Goal: Task Accomplishment & Management: Use online tool/utility

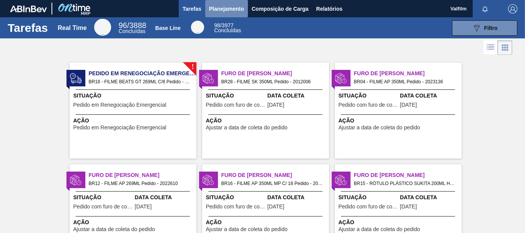
click at [225, 11] on span "Planejamento" at bounding box center [226, 8] width 35 height 9
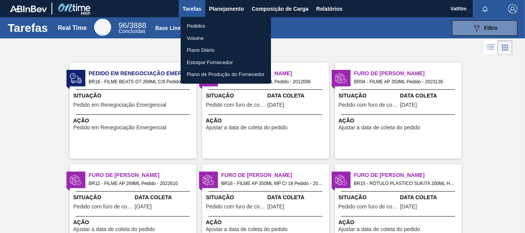
click at [213, 24] on li "Pedidos" at bounding box center [226, 26] width 90 height 12
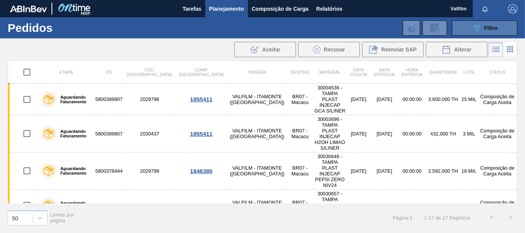
click at [468, 30] on button "089F7B8B-B2A5-4AFE-B5C0-19BA573D28AC Filtro" at bounding box center [484, 27] width 65 height 15
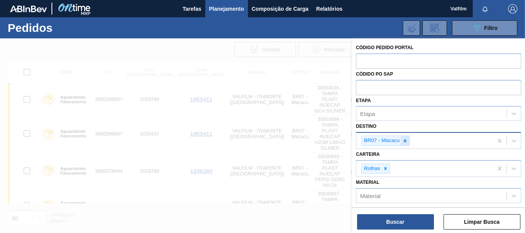
click at [403, 141] on icon at bounding box center [405, 140] width 5 height 5
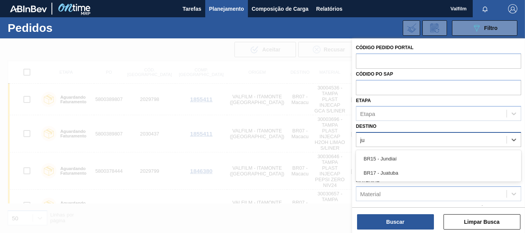
type input "jun"
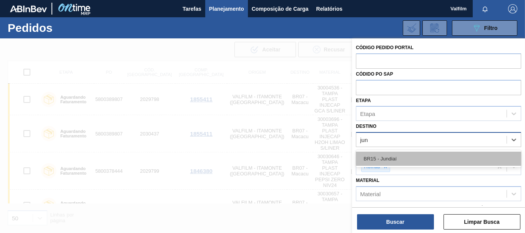
click at [383, 161] on div "BR15 - Jundiaí" at bounding box center [438, 159] width 165 height 14
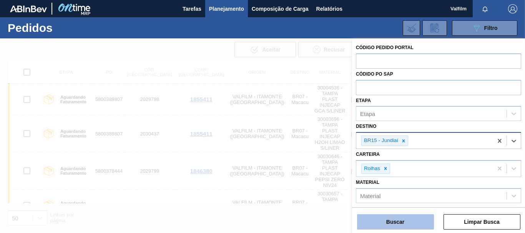
click at [408, 225] on button "Buscar" at bounding box center [395, 222] width 77 height 15
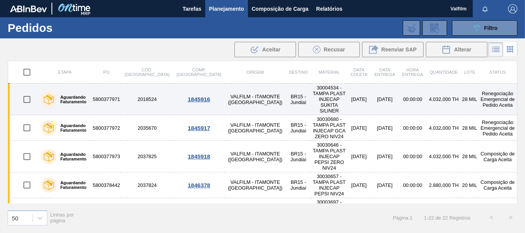
click at [489, 96] on td "Renegociação Emergencial de Pedido Aceita" at bounding box center [498, 100] width 39 height 32
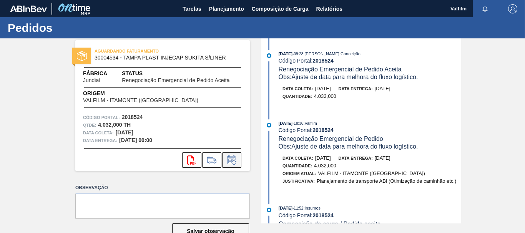
click at [230, 163] on icon at bounding box center [232, 160] width 12 height 9
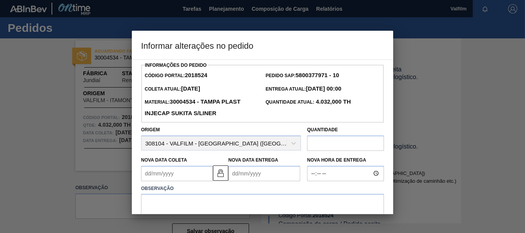
click at [340, 148] on input "text" at bounding box center [345, 143] width 77 height 15
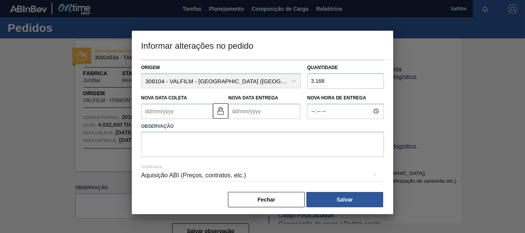
scroll to position [67, 0]
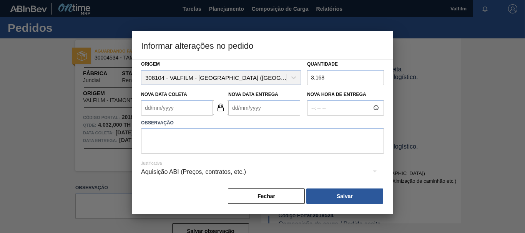
type input "3.168"
click at [215, 133] on textarea at bounding box center [262, 140] width 243 height 25
click at [233, 174] on div "Aquisição ABI (Preços, contratos, etc.)" at bounding box center [262, 173] width 243 height 22
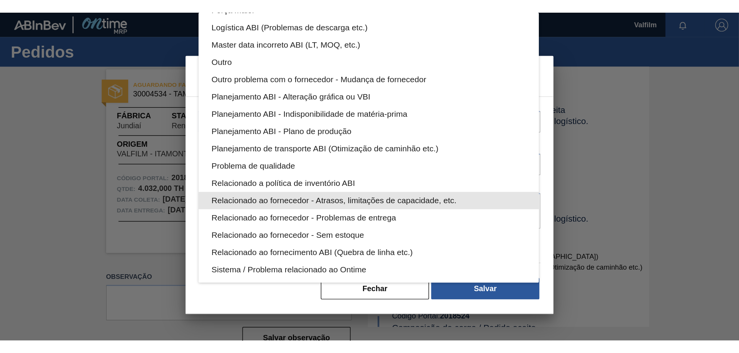
scroll to position [0, 0]
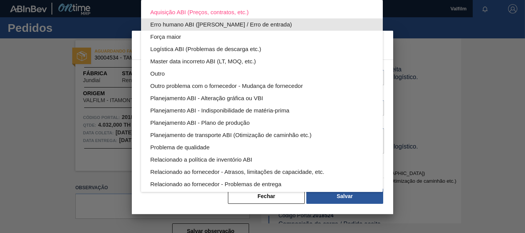
click at [268, 23] on div "Erro humano ABI (Cálculo / Erro de entrada)" at bounding box center [261, 24] width 223 height 12
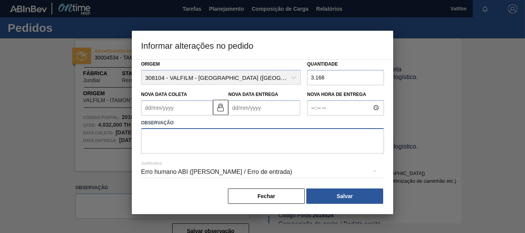
click at [230, 136] on textarea at bounding box center [262, 140] width 243 height 25
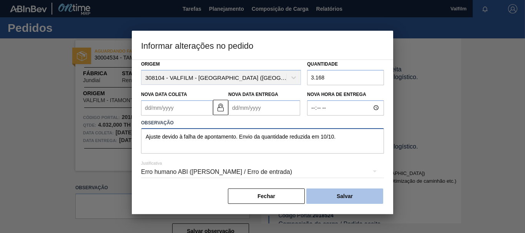
type textarea "Ajuste devido à falha de apontamento. Envio da quantidade reduzida em 10/10."
click at [344, 197] on button "Salvar" at bounding box center [345, 196] width 77 height 15
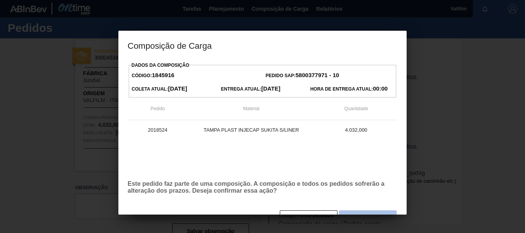
click at [366, 212] on button "Sim" at bounding box center [368, 218] width 58 height 15
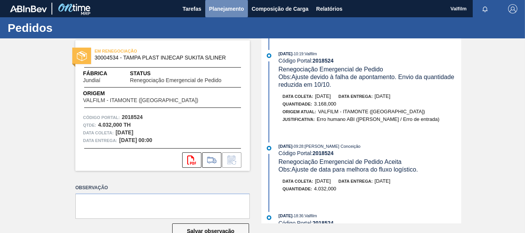
click at [233, 8] on span "Planejamento" at bounding box center [226, 8] width 35 height 9
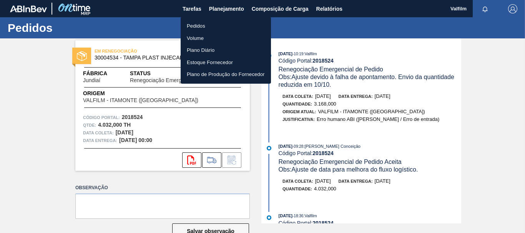
click at [200, 22] on li "Pedidos" at bounding box center [226, 26] width 90 height 12
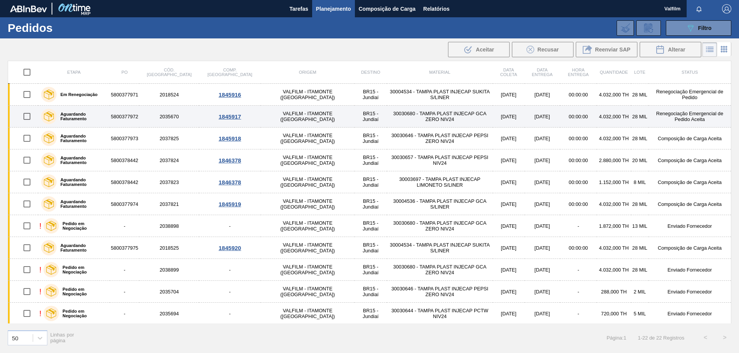
click at [525, 117] on td "Renegociação Emergencial de Pedido Aceita" at bounding box center [689, 117] width 83 height 22
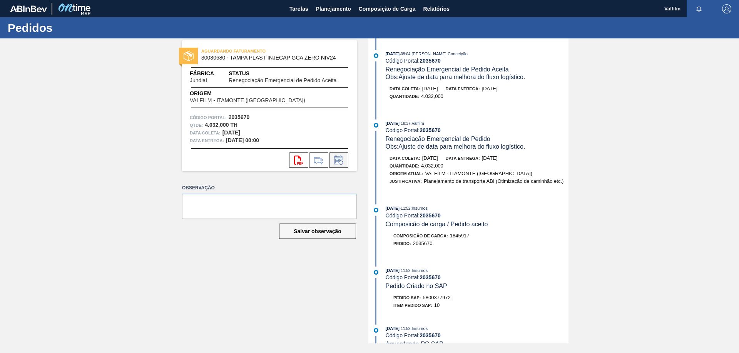
click at [341, 159] on icon at bounding box center [338, 160] width 12 height 9
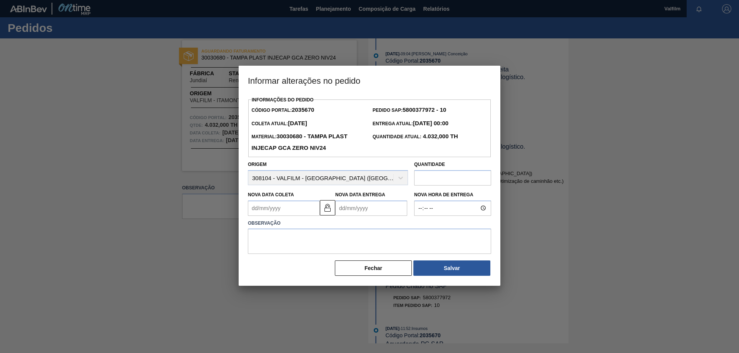
click at [431, 181] on input "text" at bounding box center [452, 177] width 77 height 15
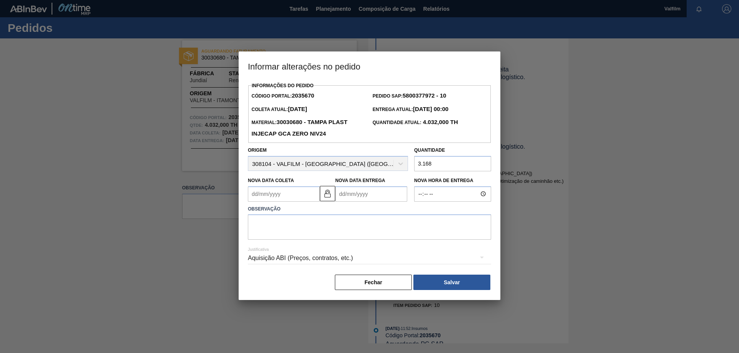
type input "3.168"
click at [336, 233] on div "Aquisição ABI (Preços, contratos, etc.)" at bounding box center [369, 259] width 243 height 22
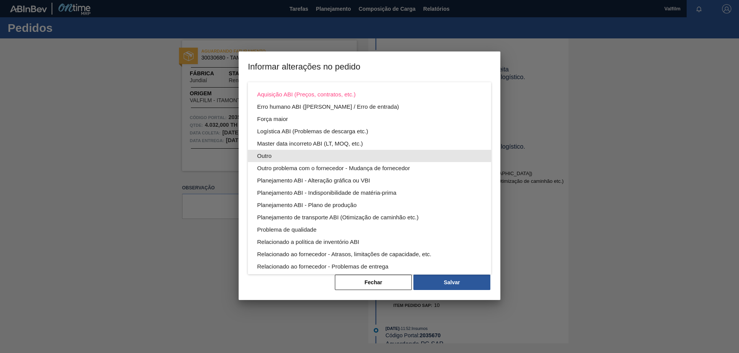
click at [301, 157] on div "Outro" at bounding box center [369, 156] width 225 height 12
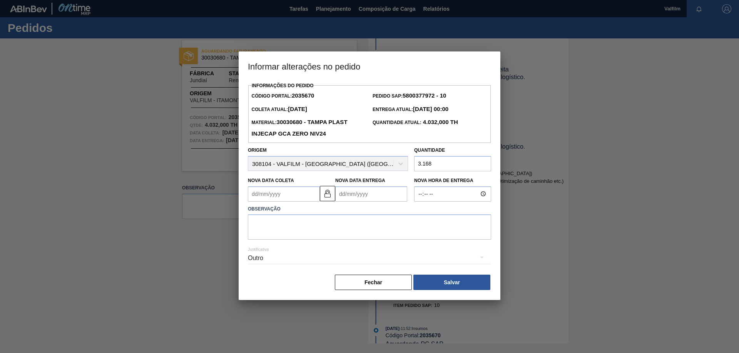
click at [330, 233] on div "Outro" at bounding box center [369, 259] width 243 height 22
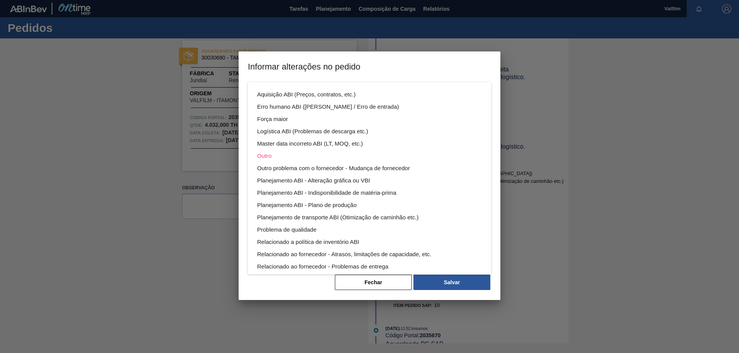
scroll to position [42, 0]
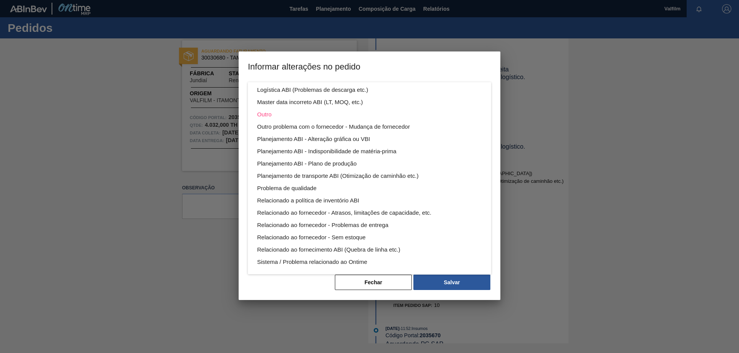
click at [496, 196] on div "Aquisição ABI (Preços, contratos, etc.) Erro humano ABI (Cálculo / Erro de entr…" at bounding box center [369, 176] width 739 height 353
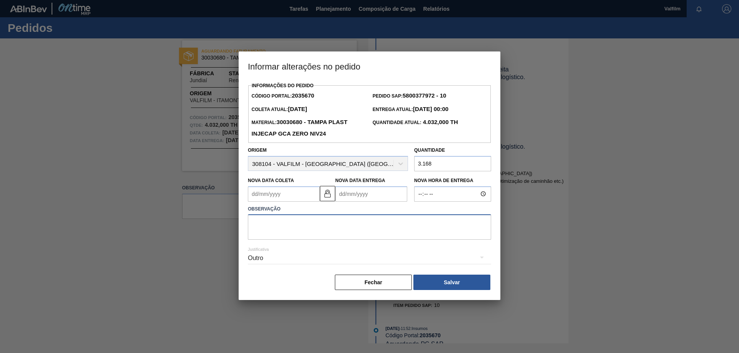
click at [346, 222] on textarea at bounding box center [369, 227] width 243 height 25
type textarea "A"
type textarea "V"
click at [299, 225] on textarea "O volume reduzido será antecipado para fechar a carga com entrega em 08/10." at bounding box center [369, 227] width 243 height 25
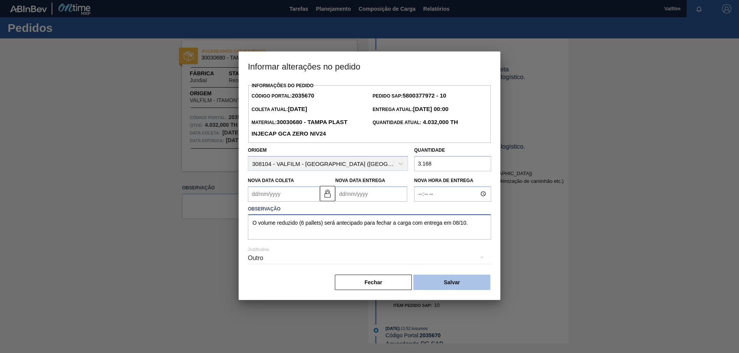
type textarea "O volume reduzido (6 pallets) será antecipado para fechar a carga com entrega e…"
click at [451, 233] on button "Salvar" at bounding box center [451, 282] width 77 height 15
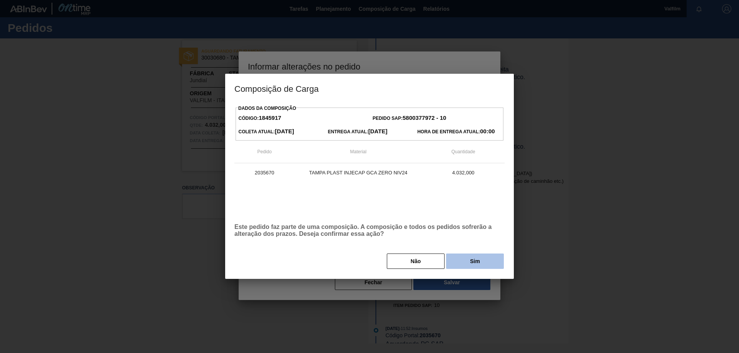
click at [468, 233] on button "Sim" at bounding box center [475, 261] width 58 height 15
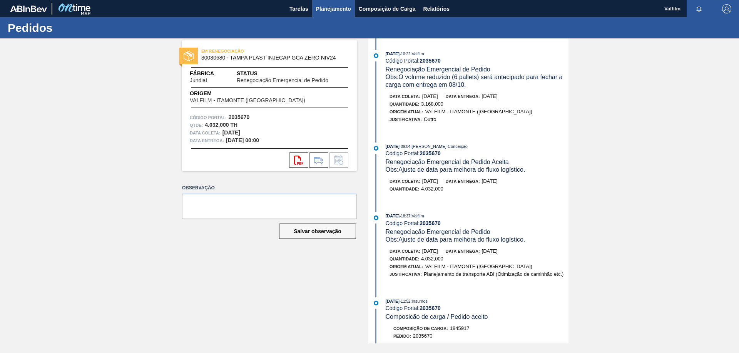
click at [320, 10] on span "Planejamento" at bounding box center [333, 8] width 35 height 9
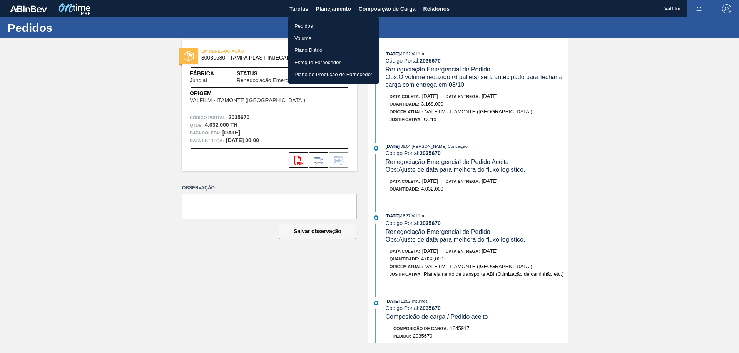
click at [309, 23] on li "Pedidos" at bounding box center [333, 26] width 90 height 12
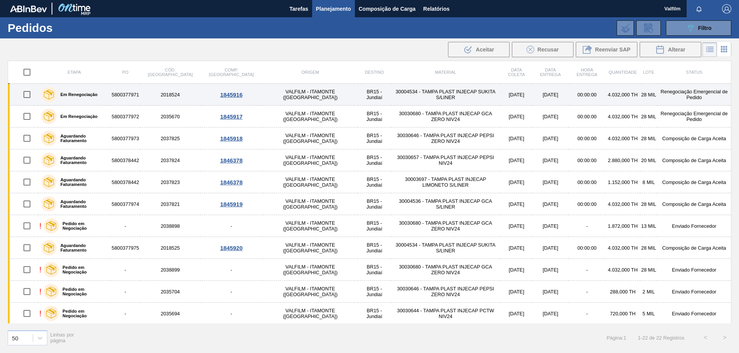
click at [525, 90] on td "Renegociação Emergencial de Pedido" at bounding box center [694, 95] width 74 height 22
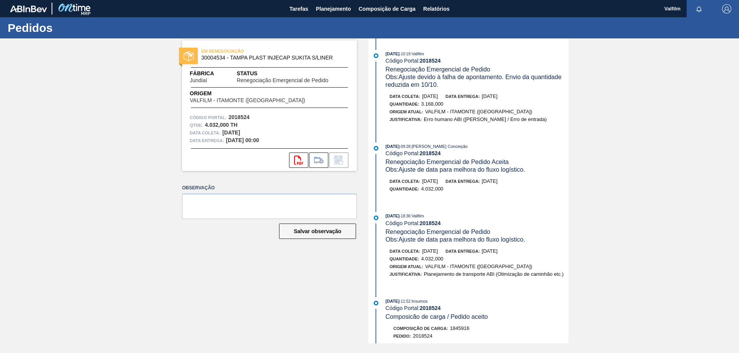
click at [525, 76] on span "Obs: Ajuste devido à falha de apontamento. Envio da quantidade reduzida em 10/1…" at bounding box center [474, 81] width 178 height 14
drag, startPoint x: 520, startPoint y: 76, endPoint x: 485, endPoint y: 92, distance: 38.6
click at [485, 92] on div "07/10/2025 - 10:19 : Valfilm Código Portal: 2018524 Renegociação Emergencial de…" at bounding box center [469, 90] width 198 height 81
drag, startPoint x: 423, startPoint y: 120, endPoint x: 428, endPoint y: 119, distance: 4.7
click at [425, 119] on div "Justificativa: Erro humano ABI (Cálculo / Erro de entrada)" at bounding box center [467, 120] width 157 height 8
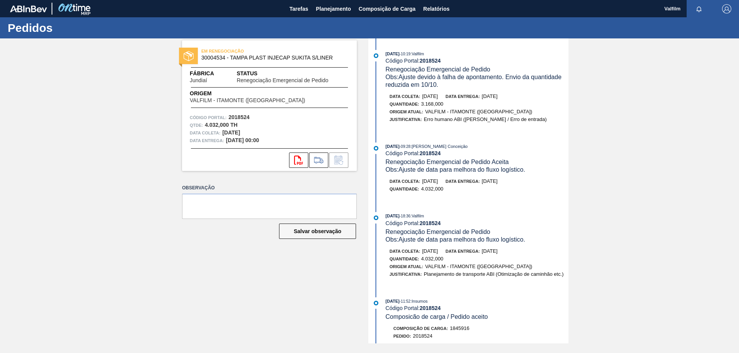
click at [458, 117] on span "Erro humano ABI (Cálculo / Erro de entrada)" at bounding box center [485, 120] width 123 height 6
click at [512, 117] on span "Erro humano ABI (Cálculo / Erro de entrada)" at bounding box center [485, 120] width 123 height 6
click at [397, 54] on span "[DATE]" at bounding box center [392, 54] width 14 height 5
click at [318, 9] on span "Planejamento" at bounding box center [333, 8] width 35 height 9
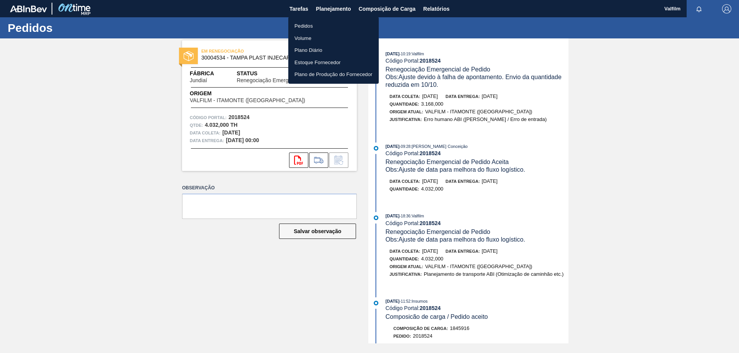
click at [302, 26] on li "Pedidos" at bounding box center [333, 26] width 90 height 12
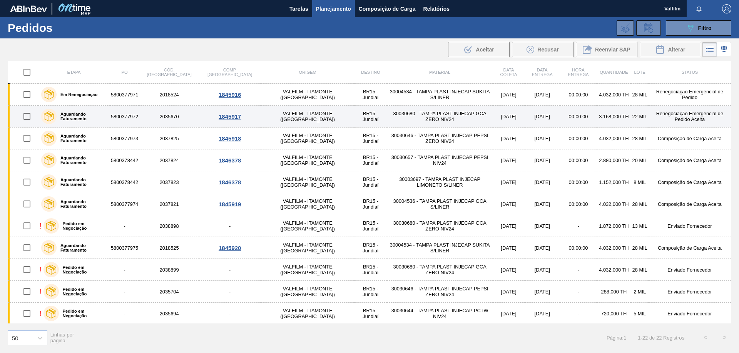
click at [525, 118] on td "Renegociação Emergencial de Pedido Aceita" at bounding box center [689, 117] width 83 height 22
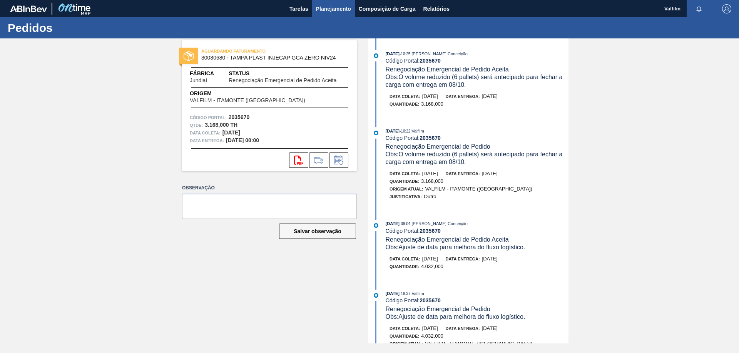
click at [334, 11] on span "Planejamento" at bounding box center [333, 8] width 35 height 9
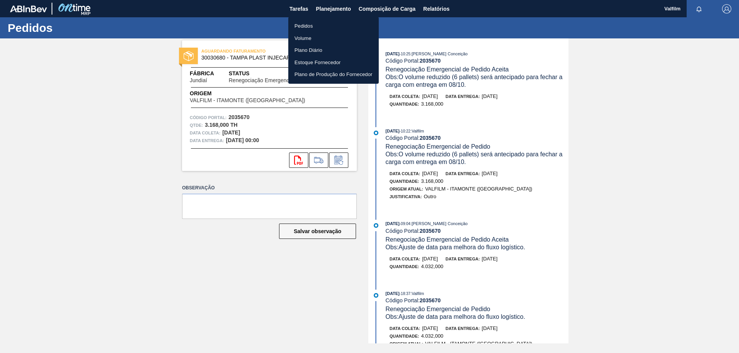
click at [309, 27] on li "Pedidos" at bounding box center [333, 26] width 90 height 12
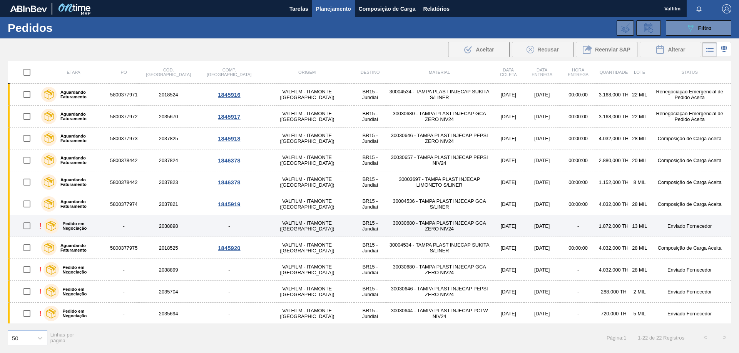
click at [525, 223] on td "13 MIL" at bounding box center [638, 226] width 17 height 22
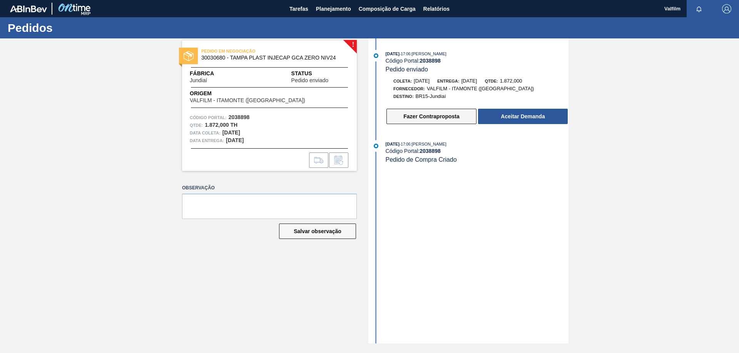
click at [418, 120] on button "Fazer Contraproposta" at bounding box center [431, 116] width 90 height 15
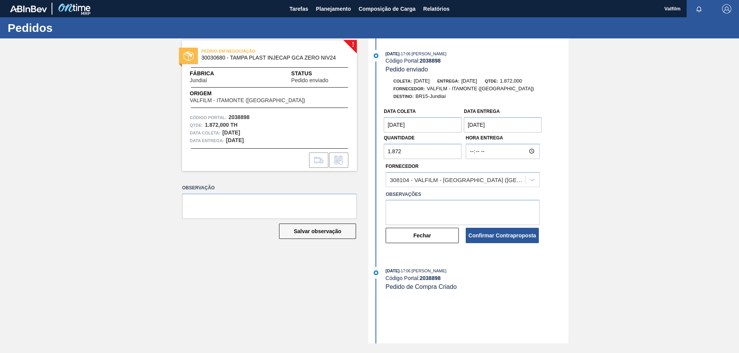
click at [421, 126] on coleta "30/10/2025" at bounding box center [422, 124] width 78 height 15
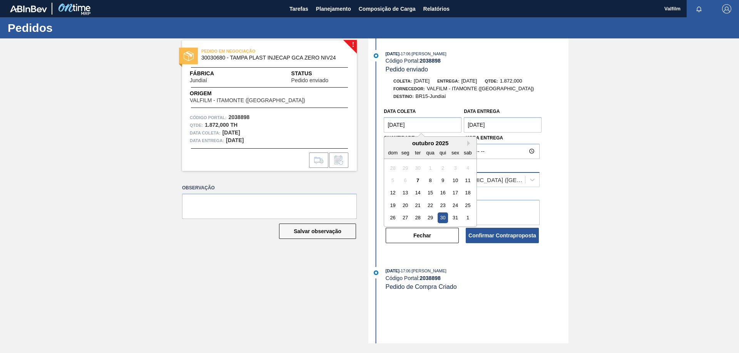
click at [419, 179] on div "7" at bounding box center [417, 180] width 10 height 10
type coleta "[DATE]"
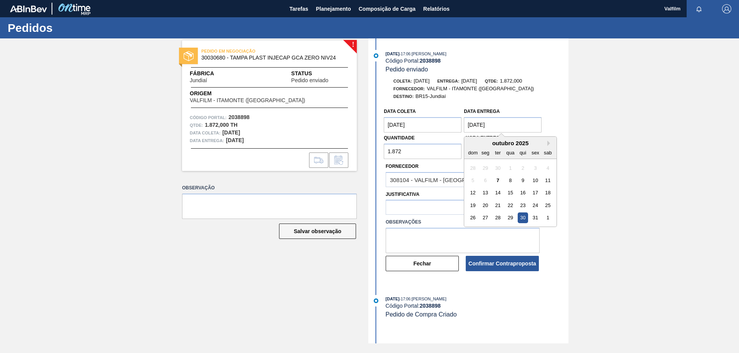
click at [486, 130] on Entrega "30/10/2025" at bounding box center [503, 124] width 78 height 15
click at [511, 182] on div "8" at bounding box center [510, 180] width 10 height 10
type Entrega "[DATE]"
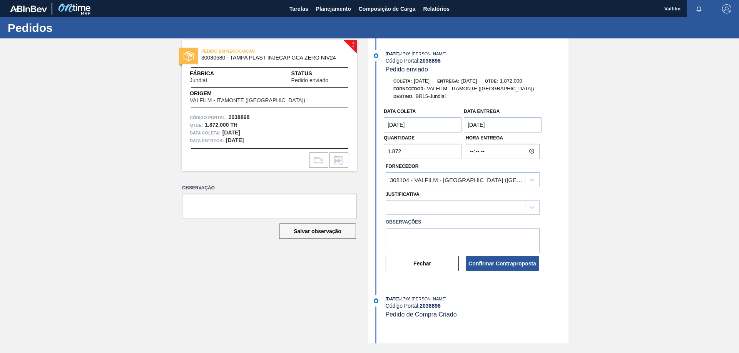
click at [419, 151] on input "1.872" at bounding box center [422, 151] width 78 height 15
type input "864"
click at [525, 208] on icon at bounding box center [532, 208] width 8 height 8
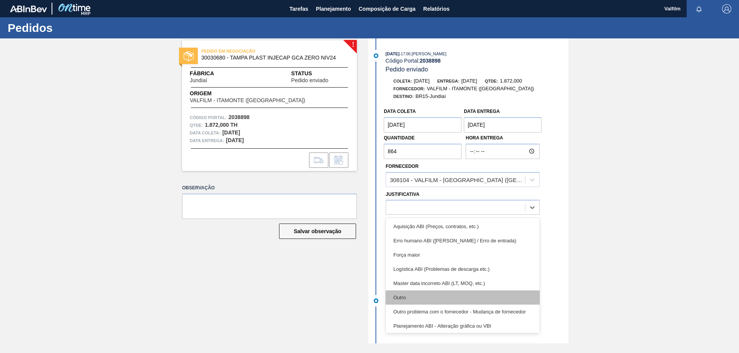
click at [422, 233] on div "Outro" at bounding box center [462, 298] width 154 height 14
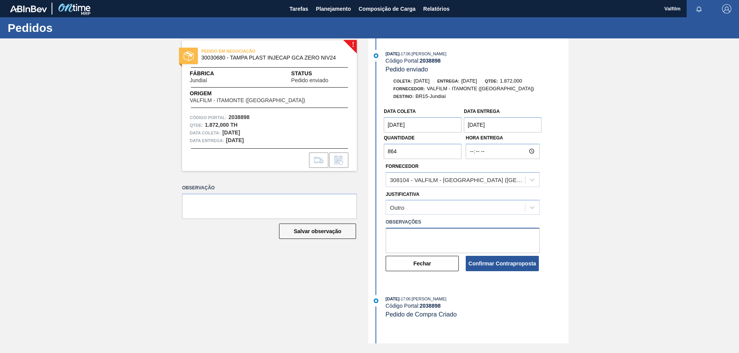
click at [424, 233] on textarea at bounding box center [462, 240] width 154 height 25
type textarea "V"
click at [507, 233] on button "Confirmar Contraproposta" at bounding box center [501, 263] width 73 height 15
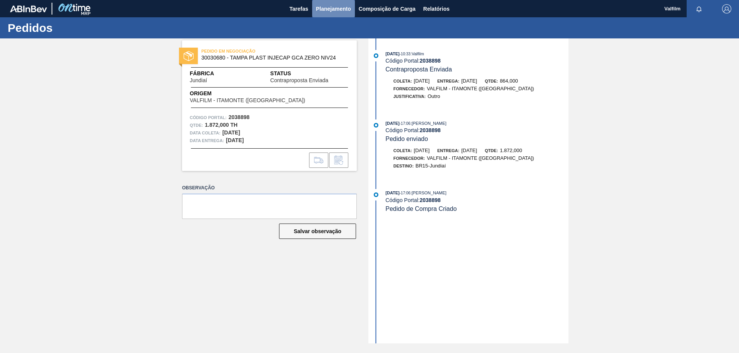
click at [321, 6] on span "Planejamento" at bounding box center [333, 8] width 35 height 9
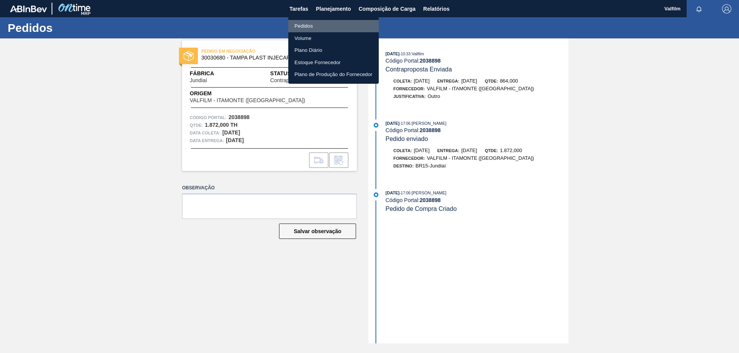
click at [305, 27] on li "Pedidos" at bounding box center [333, 26] width 90 height 12
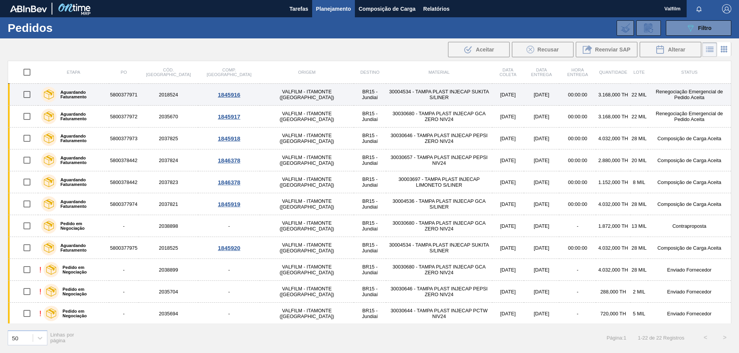
click at [525, 94] on td "Renegociação Emergencial de Pedido Aceita" at bounding box center [688, 95] width 83 height 22
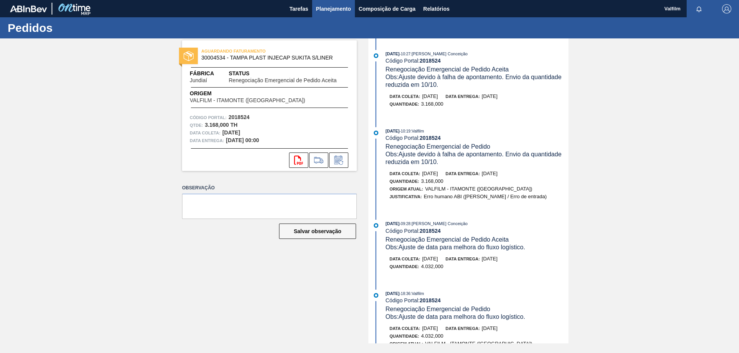
click at [328, 10] on span "Planejamento" at bounding box center [333, 8] width 35 height 9
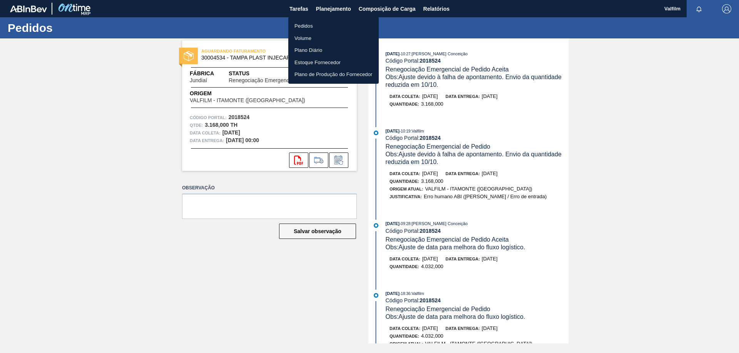
click at [326, 25] on li "Pedidos" at bounding box center [333, 26] width 90 height 12
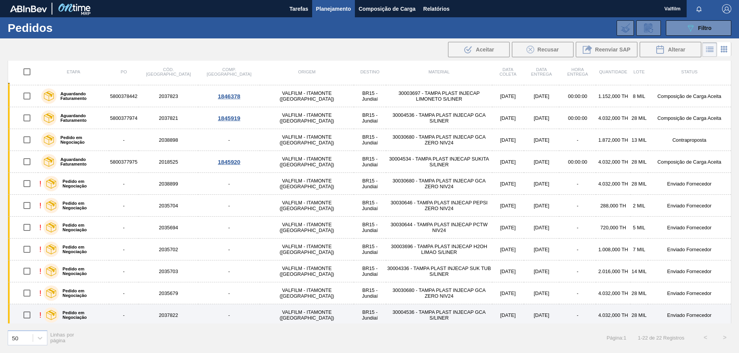
scroll to position [88, 0]
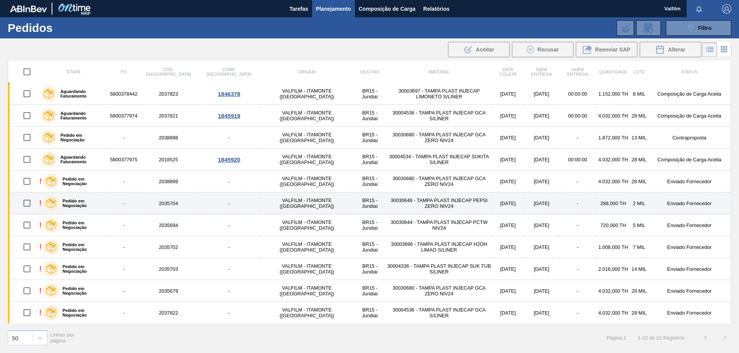
click at [260, 208] on td "VALFILM - ITAMONTE ([GEOGRAPHIC_DATA])" at bounding box center [307, 204] width 94 height 22
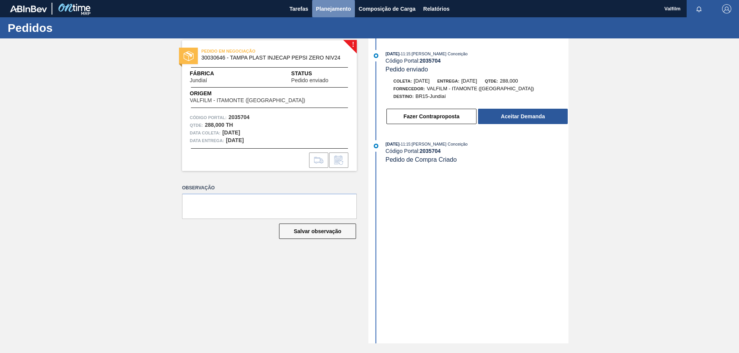
click at [330, 11] on span "Planejamento" at bounding box center [333, 8] width 35 height 9
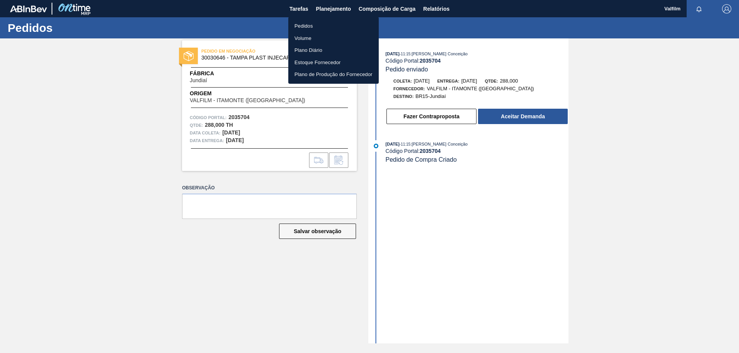
click at [309, 23] on li "Pedidos" at bounding box center [333, 26] width 90 height 12
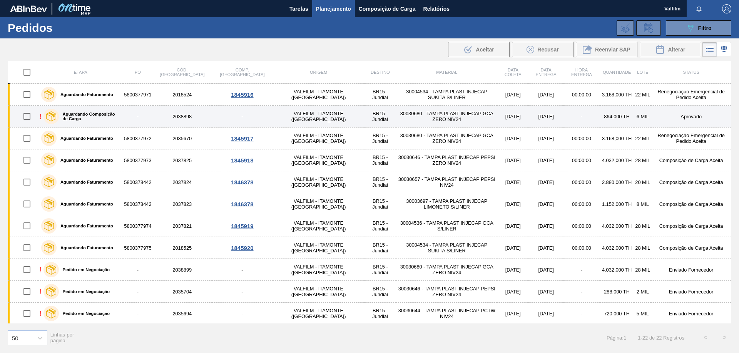
click at [525, 118] on td "Aprovado" at bounding box center [691, 117] width 80 height 22
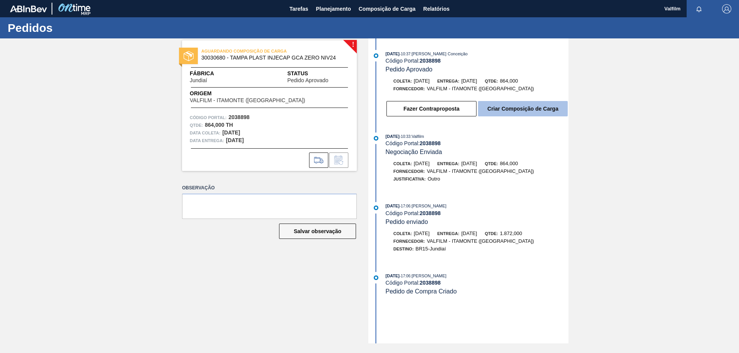
click at [525, 111] on button "Criar Composição de Carga" at bounding box center [523, 108] width 90 height 15
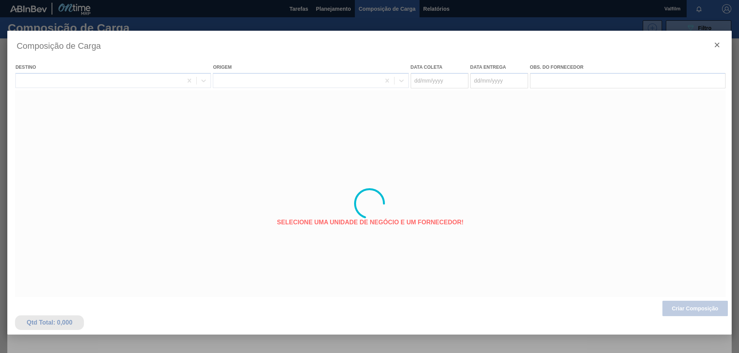
type coleta "[DATE]"
type Entrega "[DATE]"
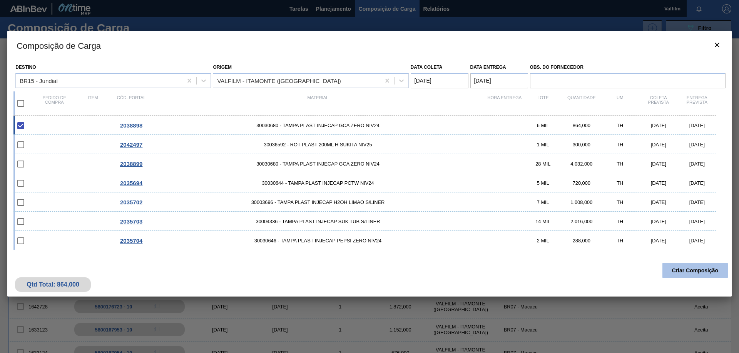
click at [525, 233] on button "Criar Composição" at bounding box center [694, 270] width 65 height 15
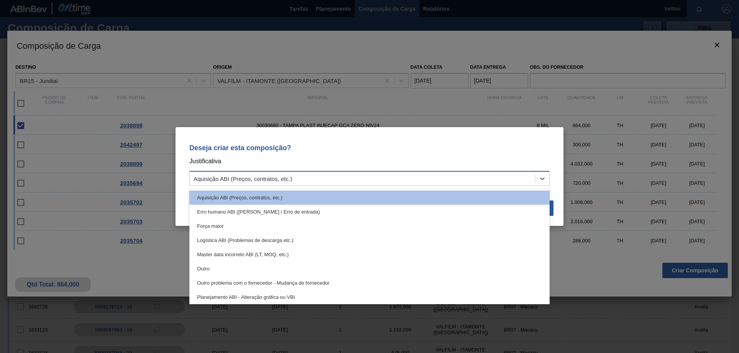
click at [407, 180] on div "Aquisição ABI (Preços, contratos, etc.)" at bounding box center [362, 178] width 345 height 11
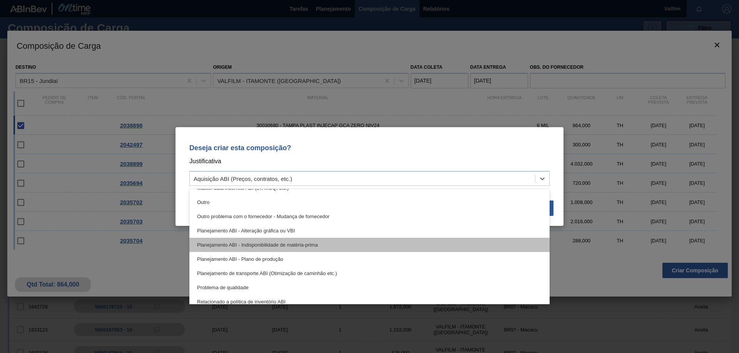
scroll to position [77, 0]
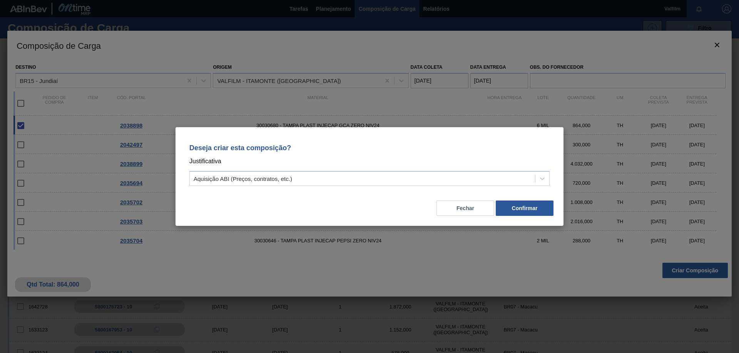
click at [226, 188] on div "Deseja criar esta composição? Justificativa Aquisição ABI (Preços, contratos, e…" at bounding box center [369, 164] width 369 height 54
click at [237, 176] on div "Aquisição ABI (Preços, contratos, etc.)" at bounding box center [242, 179] width 98 height 7
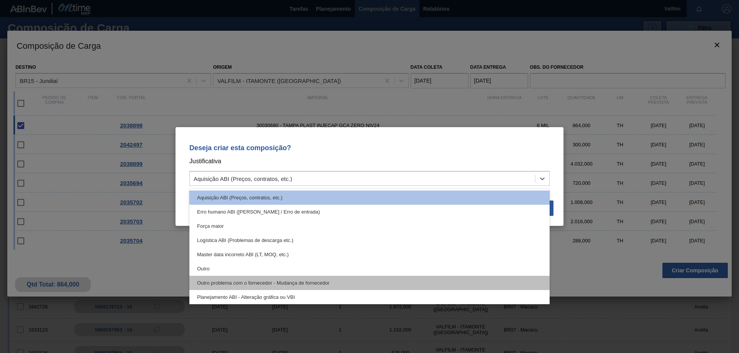
scroll to position [144, 0]
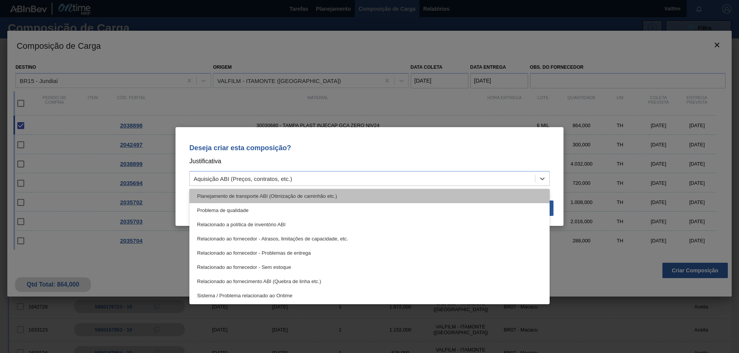
click at [303, 194] on div "Planejamento de transporte ABI (Otimização de caminhão etc.)" at bounding box center [369, 196] width 360 height 14
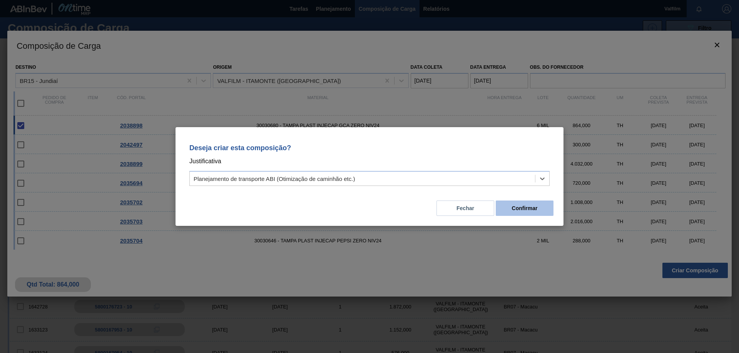
click at [522, 208] on button "Confirmar" at bounding box center [524, 208] width 58 height 15
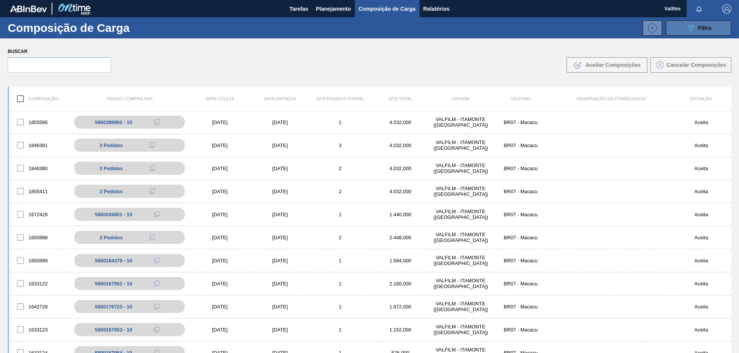
click at [525, 33] on button "089F7B8B-B2A5-4AFE-B5C0-19BA573D28AC Filtro" at bounding box center [697, 27] width 65 height 15
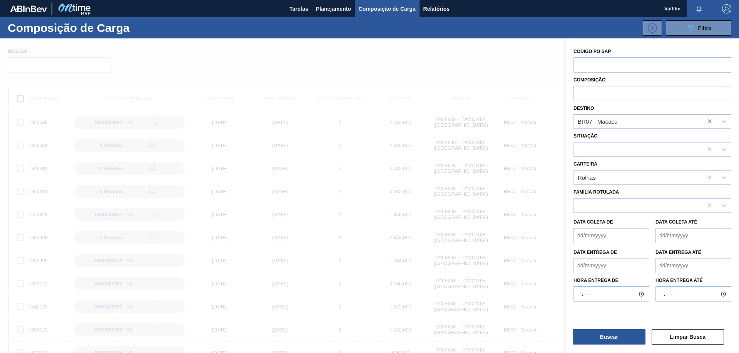
click at [525, 124] on icon at bounding box center [709, 122] width 8 height 8
type input "ju"
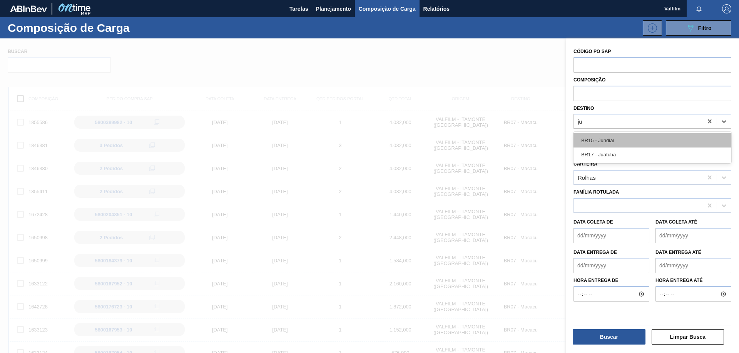
click at [525, 143] on div "BR15 - Jundiaí" at bounding box center [652, 140] width 158 height 14
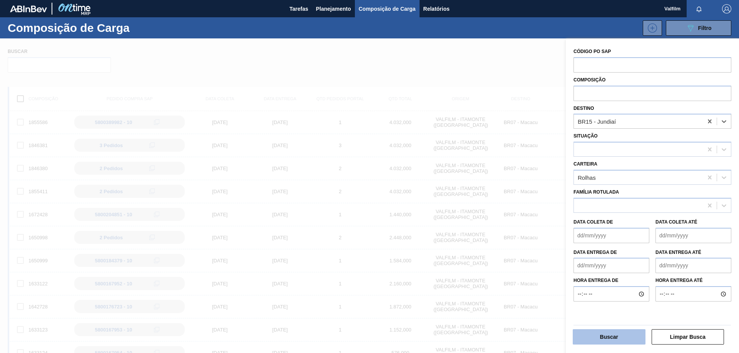
click at [525, 233] on button "Buscar" at bounding box center [608, 337] width 73 height 15
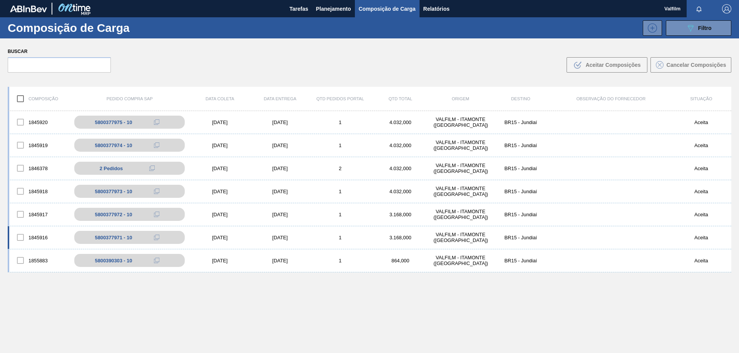
click at [283, 238] on div "[DATE]" at bounding box center [280, 238] width 60 height 6
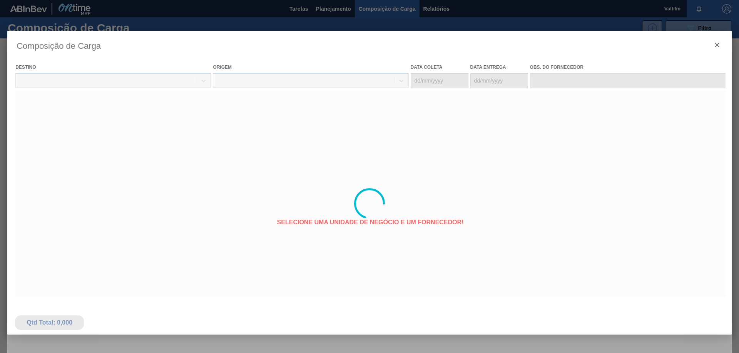
type coleta "[DATE]"
type Entrega "[DATE]"
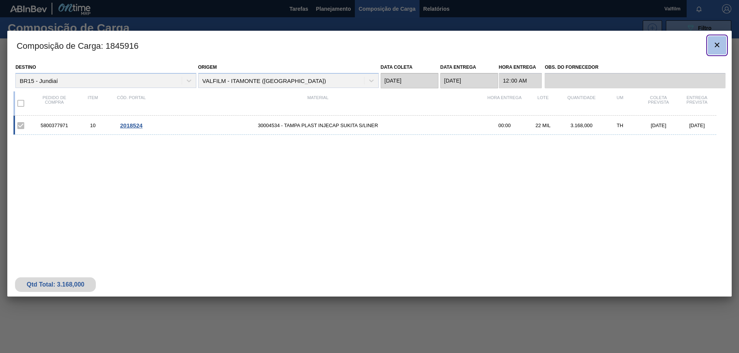
click at [714, 42] on icon "botão de ícone" at bounding box center [716, 44] width 9 height 9
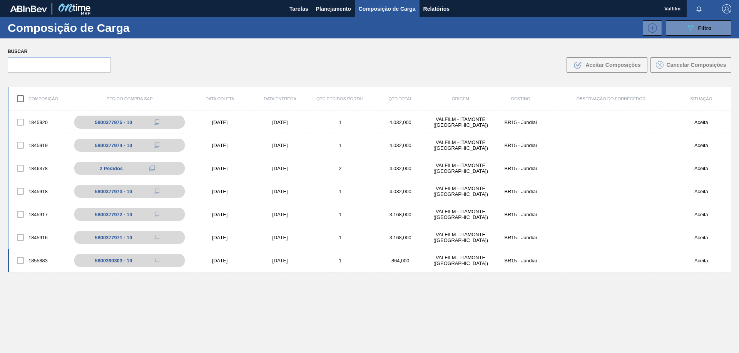
click at [286, 258] on div "[DATE]" at bounding box center [280, 261] width 60 height 6
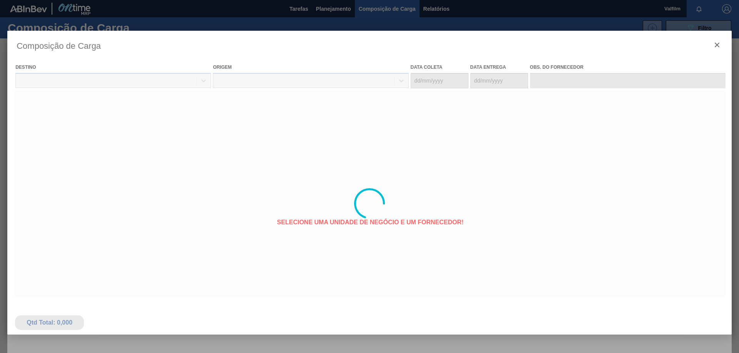
type coleta "[DATE]"
type Entrega "[DATE]"
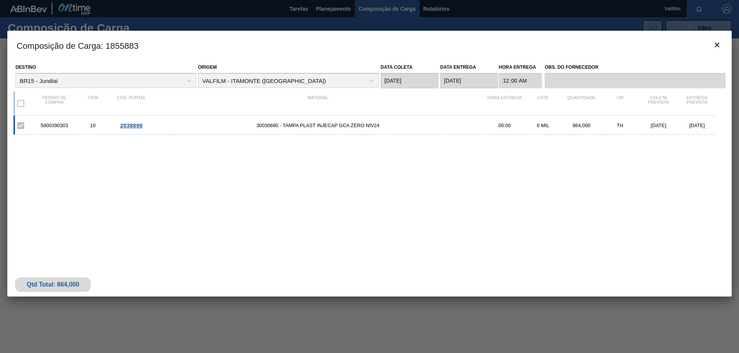
click at [57, 123] on div "5800390303" at bounding box center [54, 126] width 38 height 6
copy div "5800390303"
click at [717, 43] on icon "botão de ícone" at bounding box center [716, 44] width 9 height 9
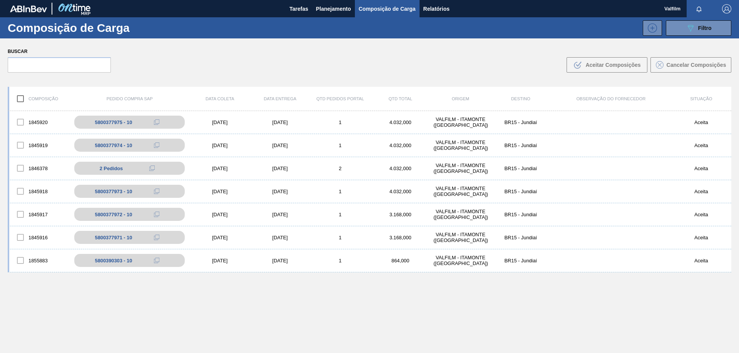
click at [268, 238] on div "[DATE]" at bounding box center [280, 238] width 60 height 6
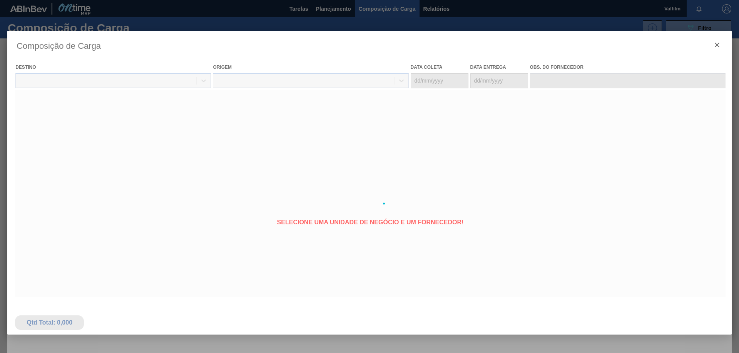
type coleta "[DATE]"
type Entrega "[DATE]"
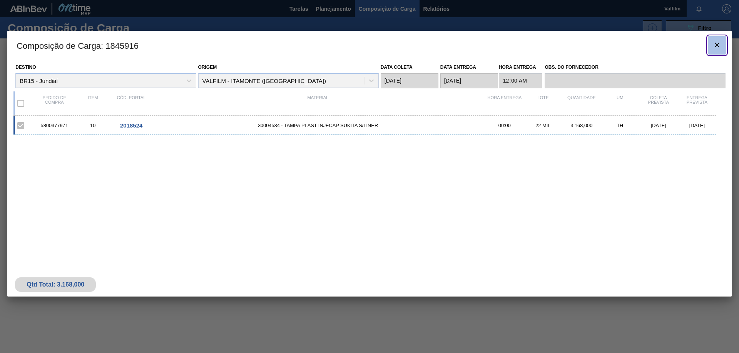
click at [716, 45] on icon "botão de ícone" at bounding box center [716, 45] width 5 height 5
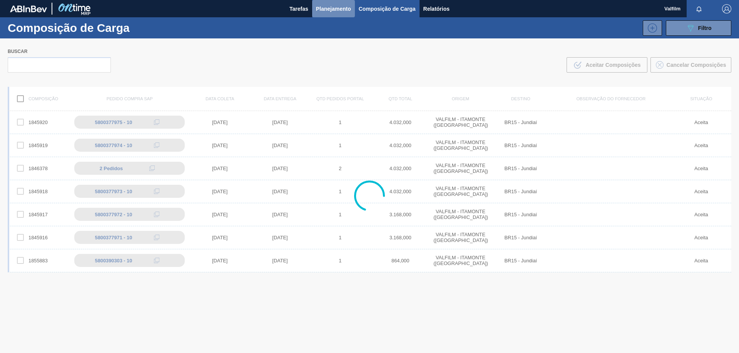
click at [330, 11] on span "Planejamento" at bounding box center [333, 8] width 35 height 9
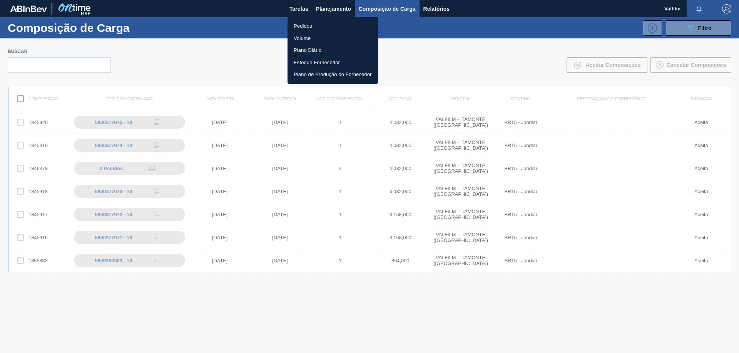
click at [304, 26] on li "Pedidos" at bounding box center [332, 26] width 90 height 12
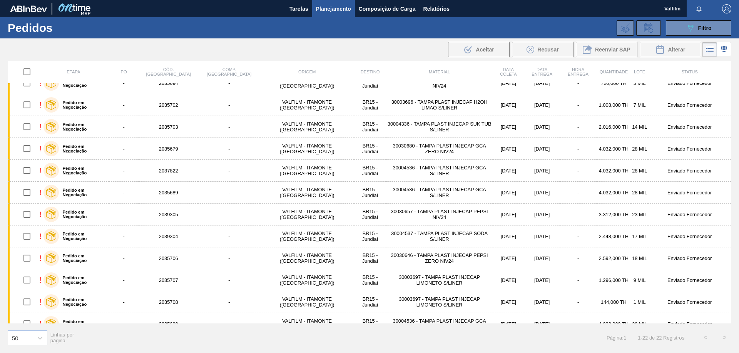
scroll to position [242, 0]
